Goal: Task Accomplishment & Management: Use online tool/utility

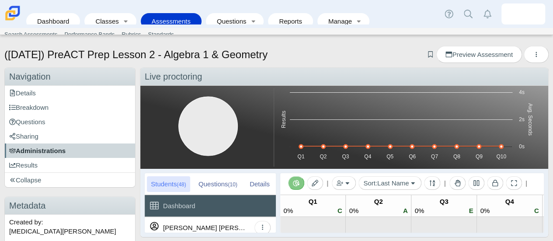
scroll to position [0, 99]
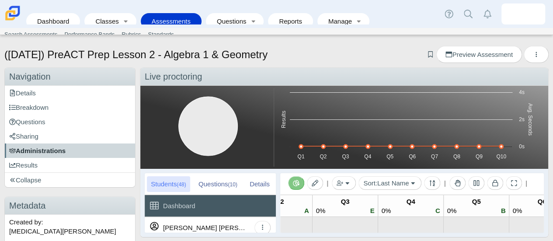
click at [32, 149] on span "Administrations" at bounding box center [37, 150] width 56 height 7
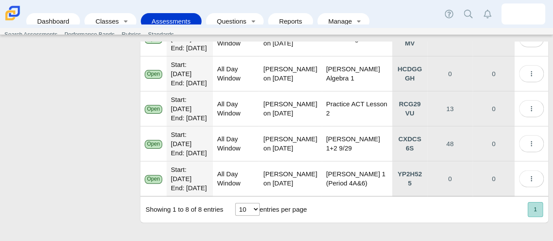
scroll to position [321, 0]
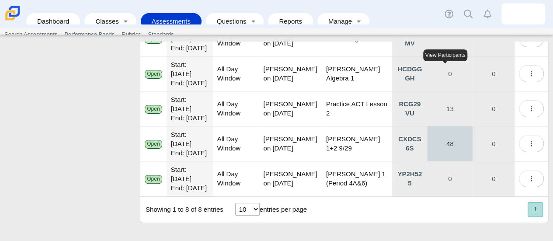
click at [447, 126] on link "48" at bounding box center [449, 143] width 45 height 35
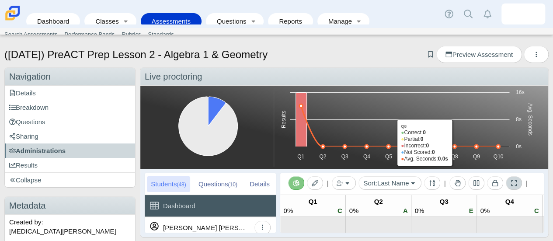
click at [512, 187] on button at bounding box center [514, 183] width 16 height 14
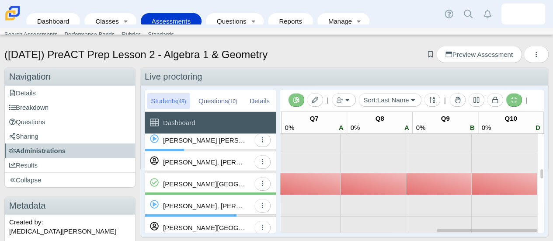
scroll to position [376, 36]
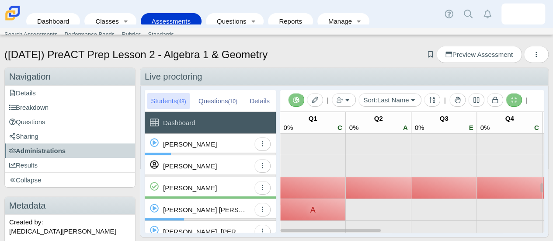
click at [506, 98] on button at bounding box center [514, 100] width 16 height 14
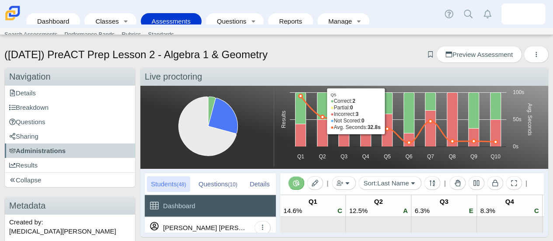
scroll to position [43, 0]
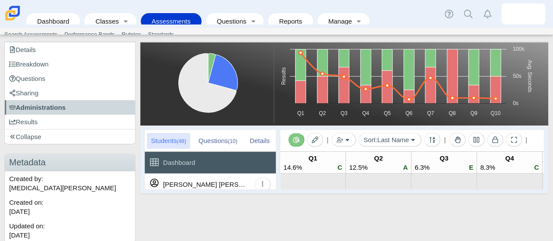
click at [509, 132] on div "| Add by Student Add by Class Sort: Last Name Last Name First Name ID Anonymous…" at bounding box center [412, 151] width 251 height 44
click at [508, 136] on button at bounding box center [514, 140] width 16 height 14
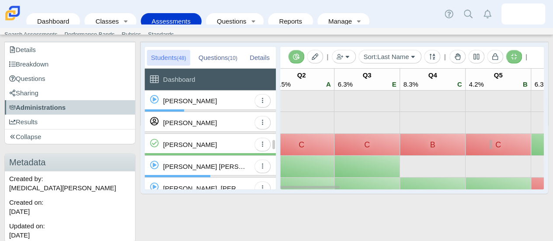
scroll to position [0, 0]
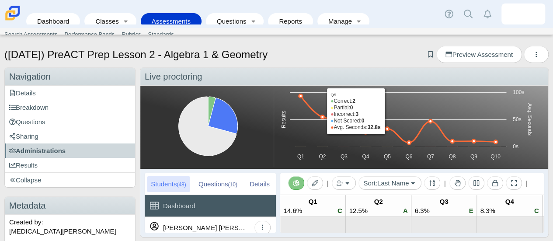
scroll to position [43, 0]
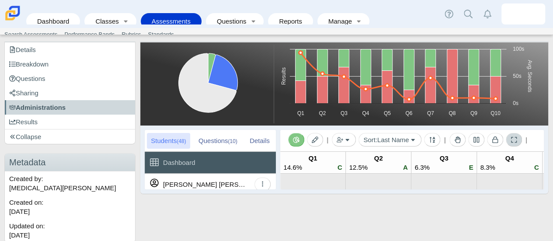
click at [513, 140] on icon at bounding box center [514, 139] width 7 height 7
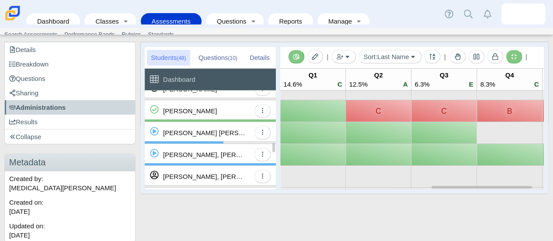
scroll to position [0, 166]
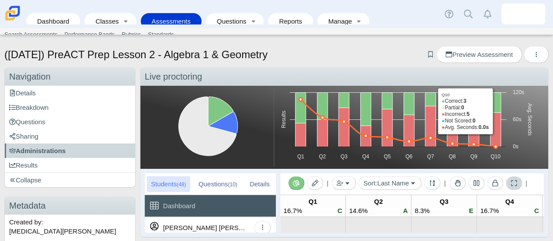
click at [506, 183] on button at bounding box center [514, 183] width 16 height 14
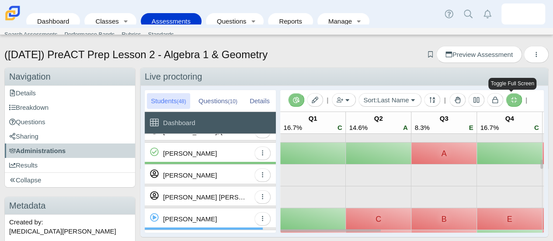
click at [512, 98] on icon at bounding box center [514, 100] width 7 height 7
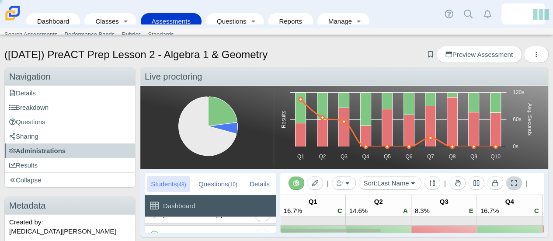
click at [517, 185] on button at bounding box center [514, 183] width 16 height 14
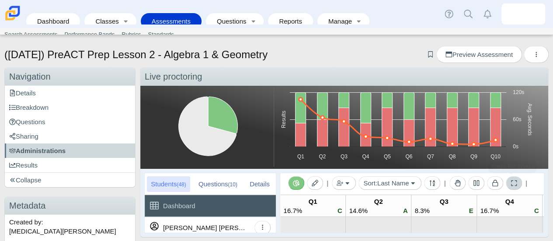
click at [511, 182] on icon at bounding box center [514, 183] width 7 height 7
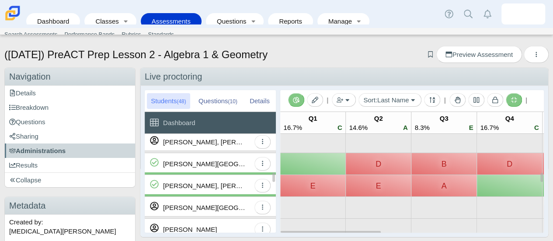
scroll to position [400, 0]
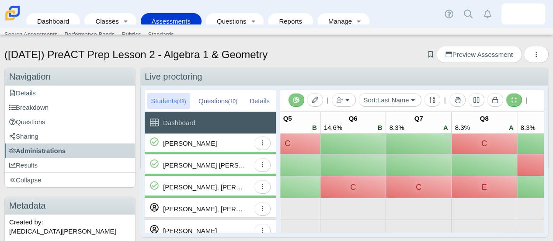
click at [206, 101] on div "Questions (10)" at bounding box center [218, 101] width 47 height 16
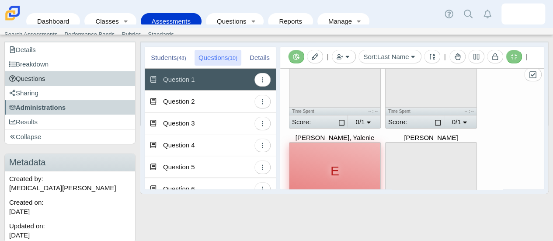
click at [77, 71] on link "Questions" at bounding box center [70, 78] width 130 height 14
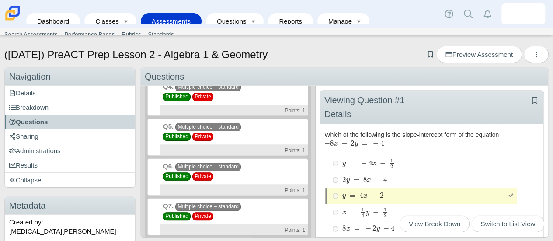
scroll to position [151, 0]
click at [257, 173] on div "Q6. Multiple choice – standard Published Private Points: 1" at bounding box center [234, 176] width 148 height 37
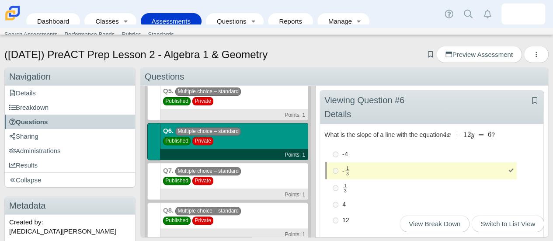
click at [257, 173] on div "Q7. Multiple choice – standard Published Private Points: 1" at bounding box center [234, 181] width 148 height 37
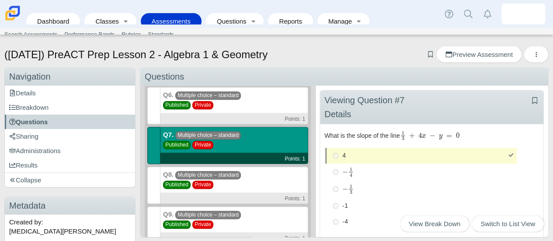
scroll to position [223, 0]
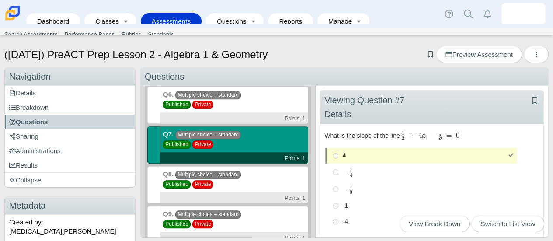
click at [258, 179] on div "Q8. Multiple choice – standard Published Private Points: 1" at bounding box center [234, 184] width 148 height 37
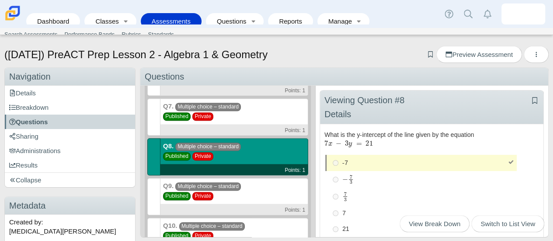
scroll to position [251, 0]
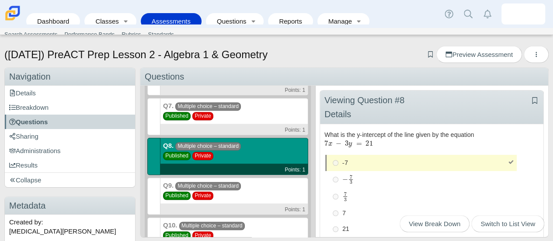
click at [377, 117] on div "Viewing Question #8 Details" at bounding box center [372, 107] width 97 height 28
